Goal: Go to known website: Access a specific website the user already knows

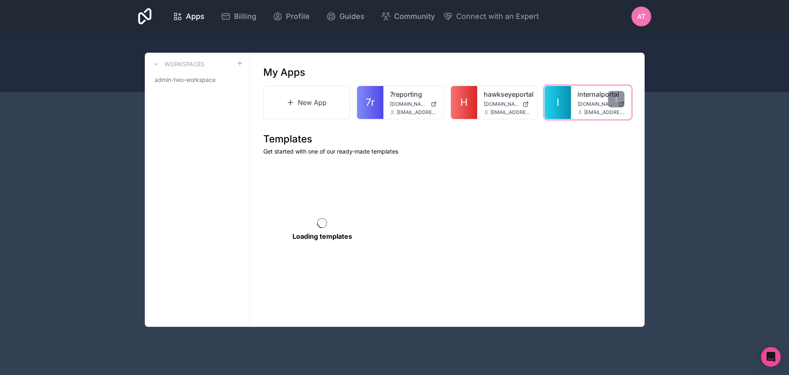
click at [571, 99] on div "internalportal [DOMAIN_NAME] [EMAIL_ADDRESS][DOMAIN_NAME]" at bounding box center [601, 102] width 60 height 33
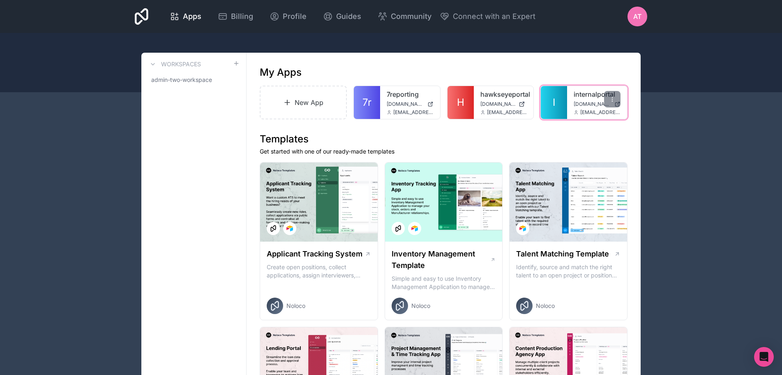
click at [567, 104] on link "I" at bounding box center [554, 102] width 26 height 33
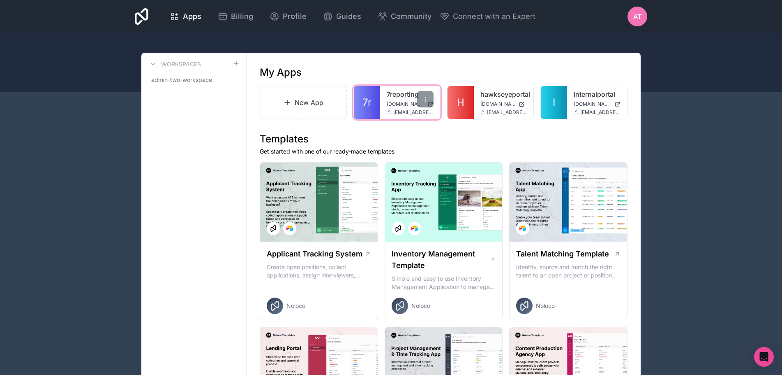
click at [368, 101] on span "7r" at bounding box center [367, 102] width 9 height 13
